Goal: Download file/media

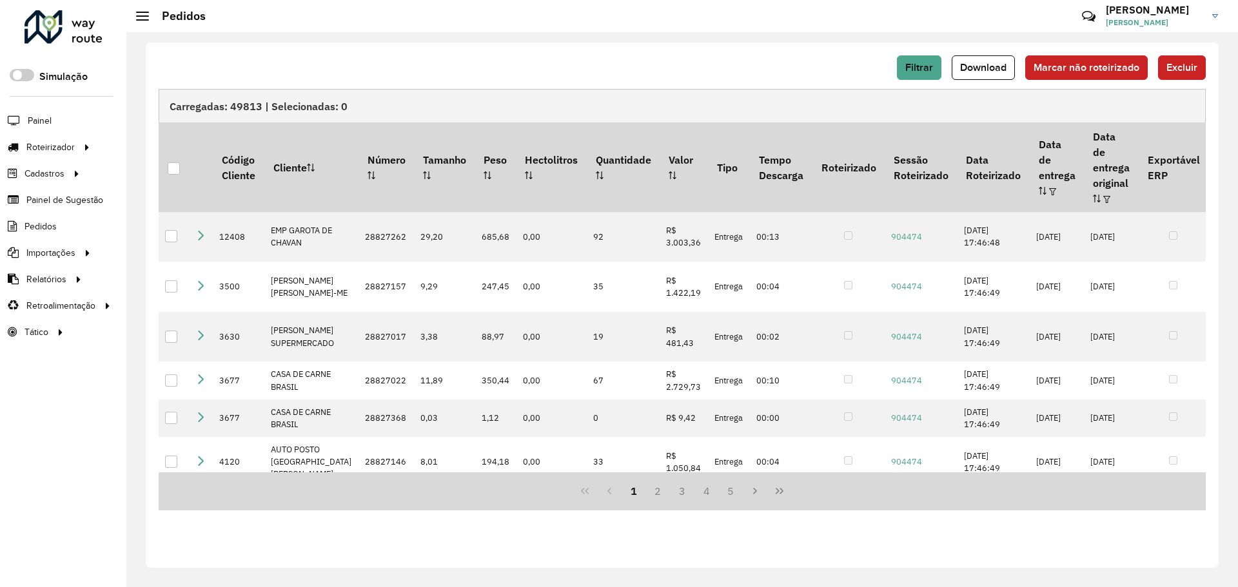
click at [989, 60] on button "Download" at bounding box center [983, 67] width 63 height 25
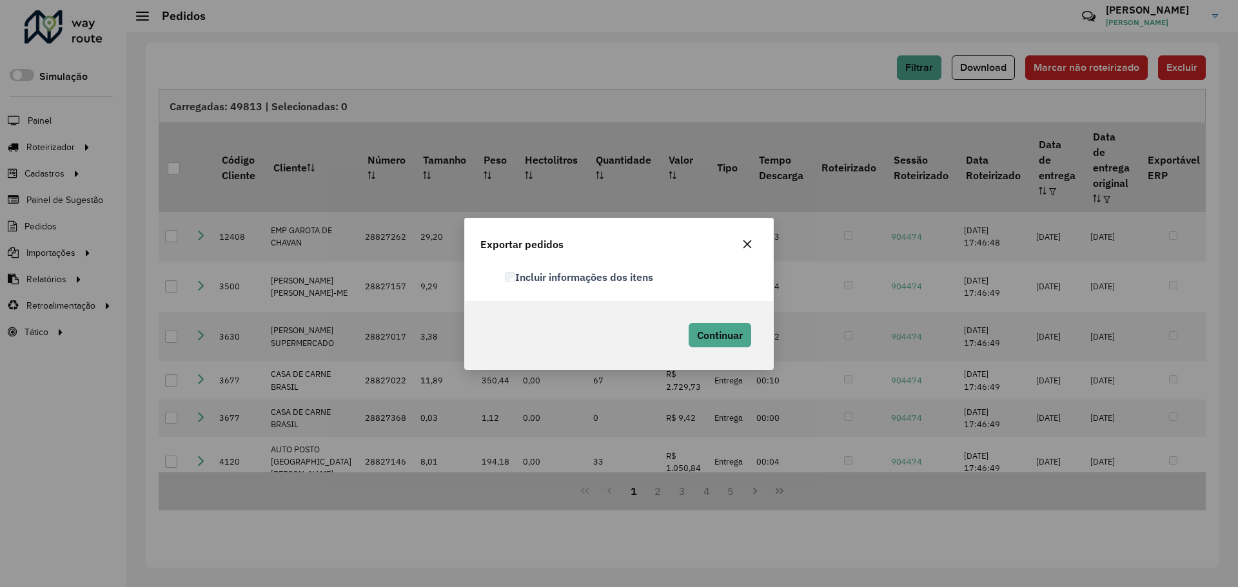
drag, startPoint x: 652, startPoint y: 285, endPoint x: 653, endPoint y: 299, distance: 14.2
click at [651, 285] on div "Incluir informações dos itens" at bounding box center [631, 277] width 268 height 15
click at [649, 279] on label "Incluir informações dos itens" at bounding box center [579, 277] width 148 height 15
drag, startPoint x: 727, startPoint y: 339, endPoint x: 720, endPoint y: 339, distance: 7.1
click at [723, 339] on span "Continuar" at bounding box center [720, 335] width 46 height 13
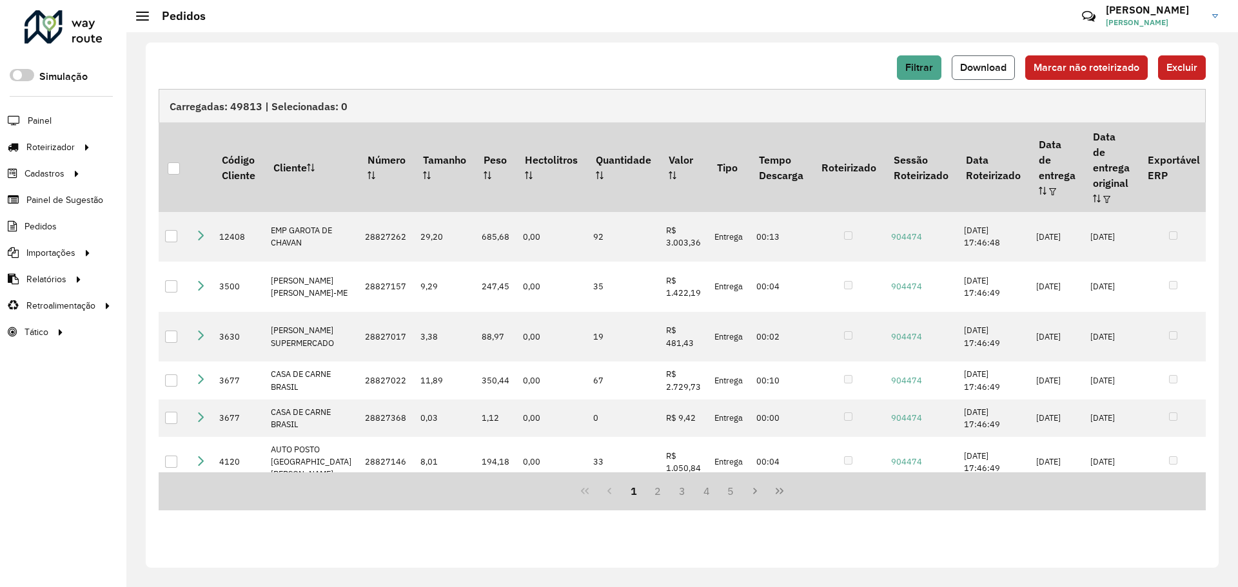
click at [965, 64] on span "Download" at bounding box center [983, 67] width 46 height 11
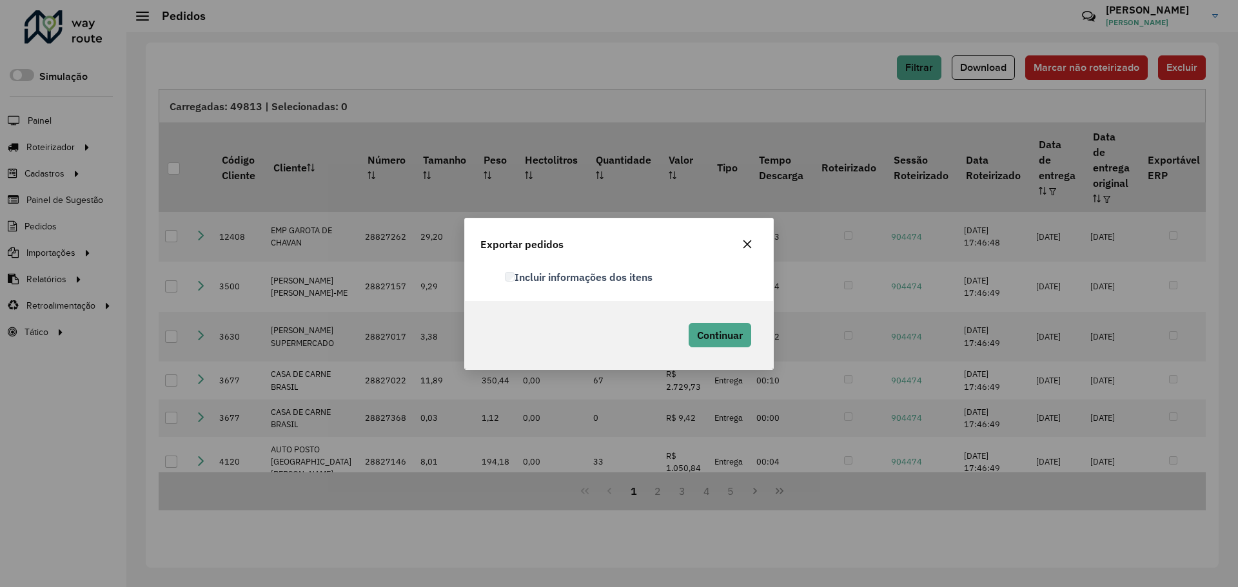
click at [586, 275] on label "Incluir informações dos itens" at bounding box center [579, 277] width 148 height 15
click at [751, 244] on icon "button" at bounding box center [747, 244] width 10 height 10
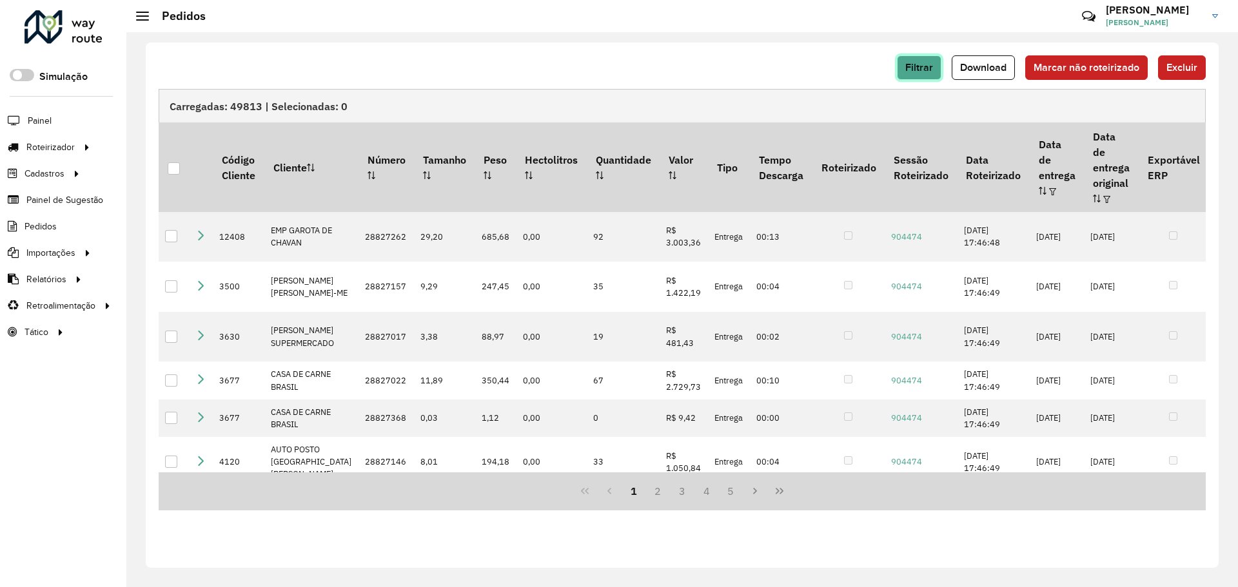
click at [900, 72] on button "Filtrar" at bounding box center [919, 67] width 44 height 25
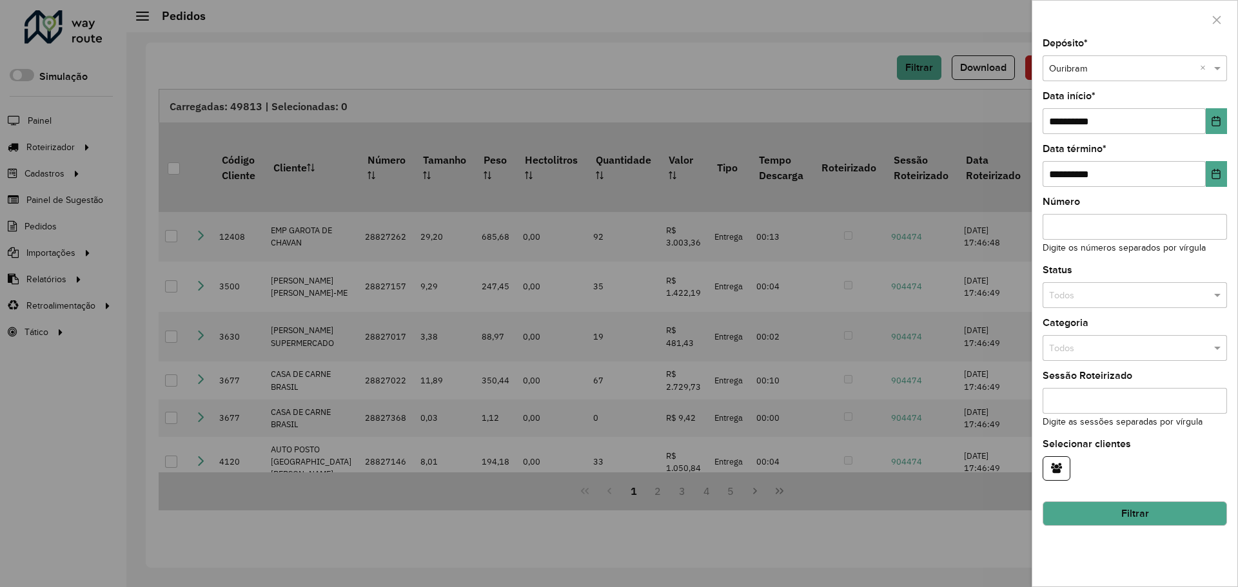
click at [861, 88] on div at bounding box center [619, 293] width 1238 height 587
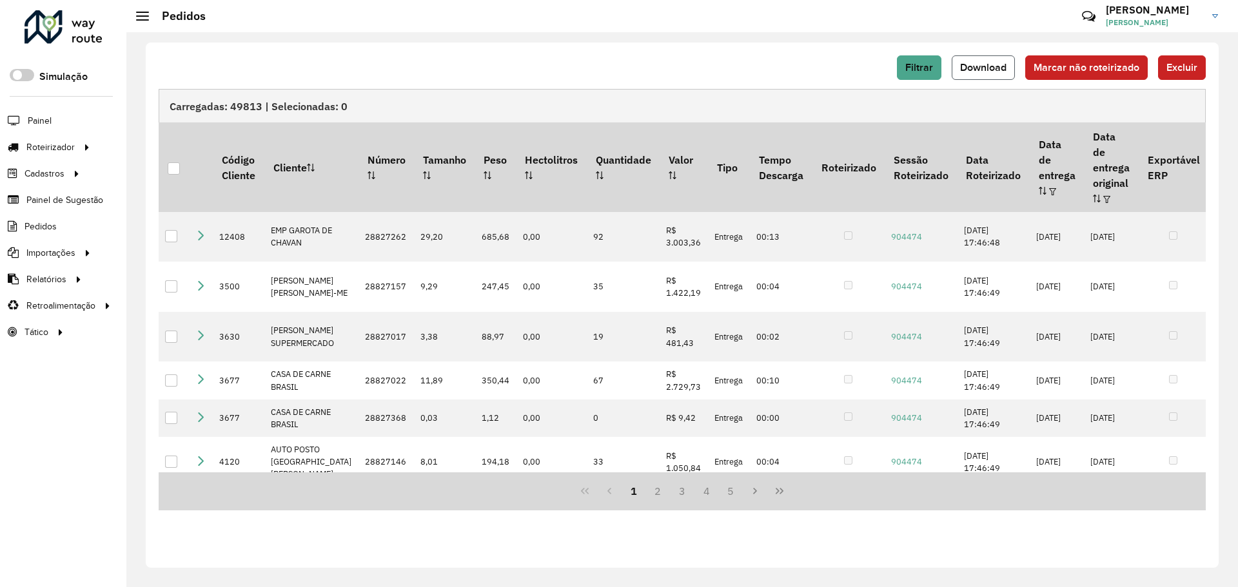
click at [981, 77] on button "Download" at bounding box center [983, 67] width 63 height 25
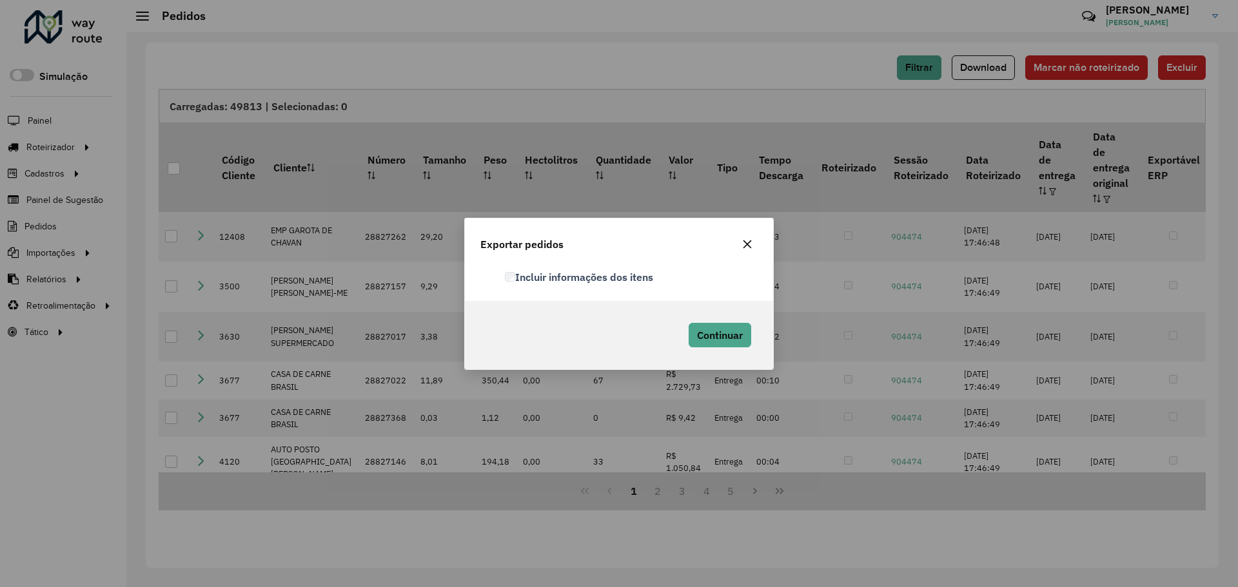
drag, startPoint x: 582, startPoint y: 275, endPoint x: 658, endPoint y: 321, distance: 89.1
click at [588, 280] on label "Incluir informações dos itens" at bounding box center [579, 277] width 148 height 15
click at [721, 337] on span "Continuar" at bounding box center [720, 335] width 46 height 13
